Goal: Information Seeking & Learning: Find specific page/section

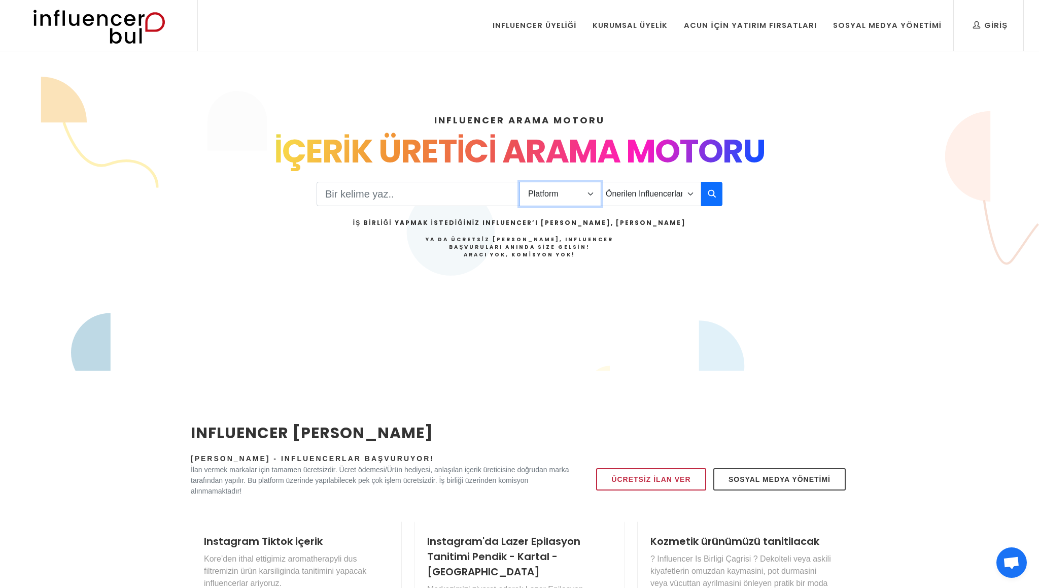
click at [550, 192] on select "Platform Instagram Facebook Youtube Tiktok Twitter Twitch" at bounding box center [561, 194] width 82 height 24
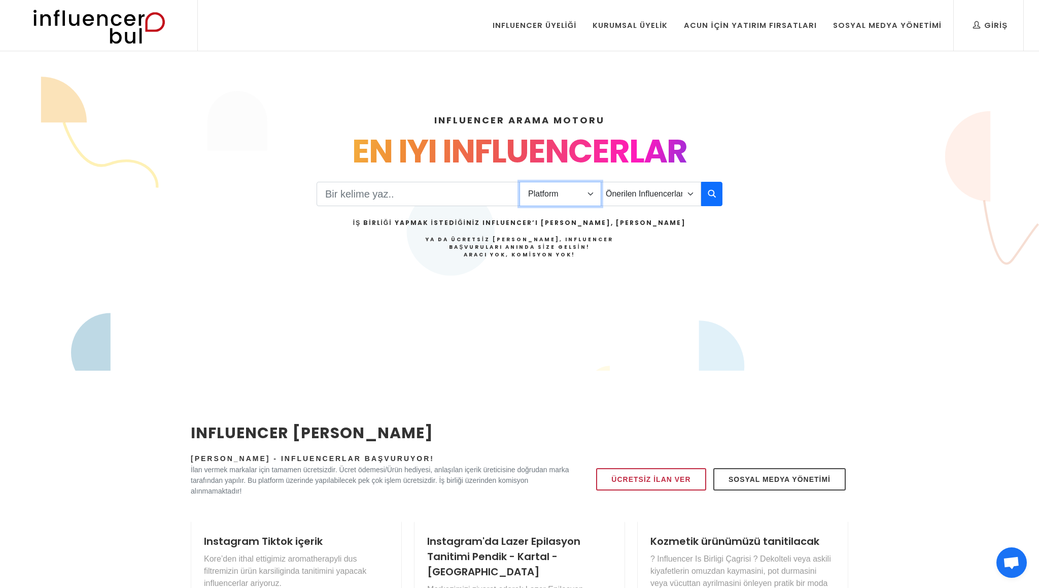
select select "1"
click at [520, 182] on select "Platform Instagram Facebook Youtube Tiktok Twitter Twitch" at bounding box center [561, 194] width 82 height 24
click at [628, 192] on select "Önerilen Influencerlar Aile & Çocuk & Ebeveyn Alışveriş & Giyim & Aksesuar Arab…" at bounding box center [651, 194] width 100 height 24
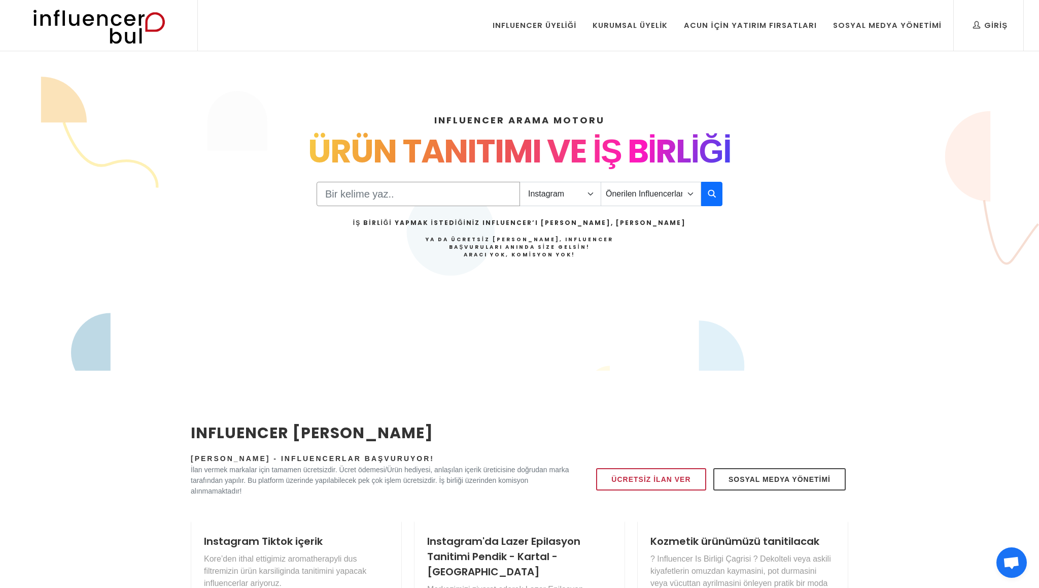
click at [462, 194] on input "Search" at bounding box center [419, 194] width 204 height 24
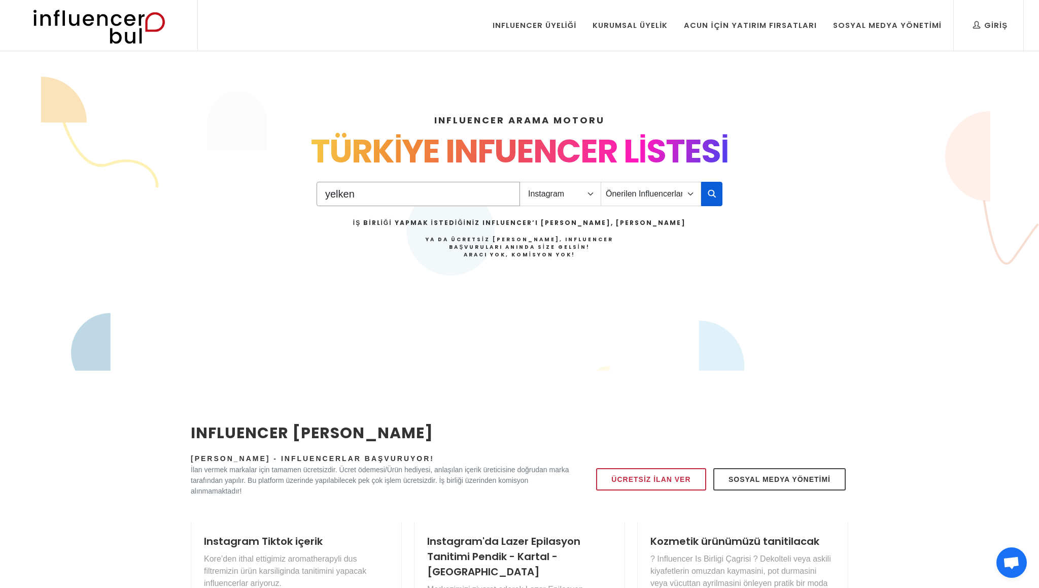
type input "yelken"
click at [714, 192] on icon "button" at bounding box center [712, 193] width 8 height 12
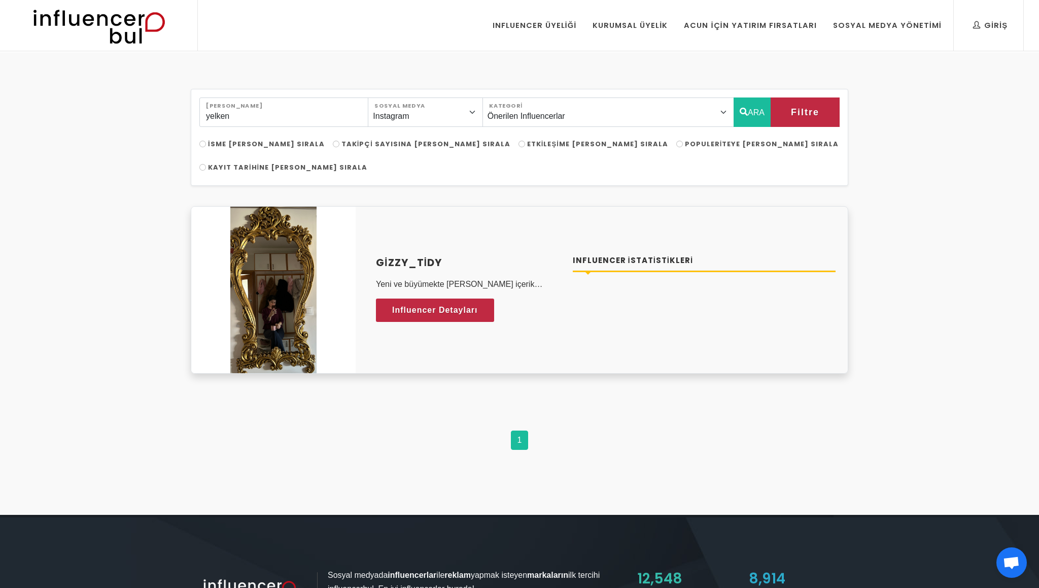
click at [393, 255] on h4 "gizzy_tidy" at bounding box center [468, 262] width 185 height 15
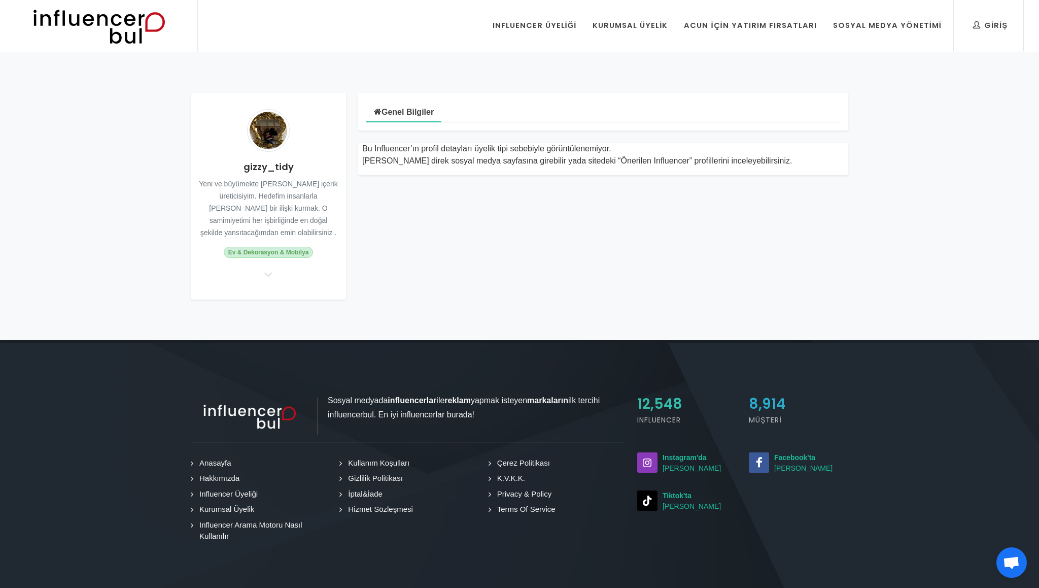
click at [304, 162] on h4 "gizzy_tidy" at bounding box center [268, 167] width 139 height 14
